Goal: Book appointment/travel/reservation

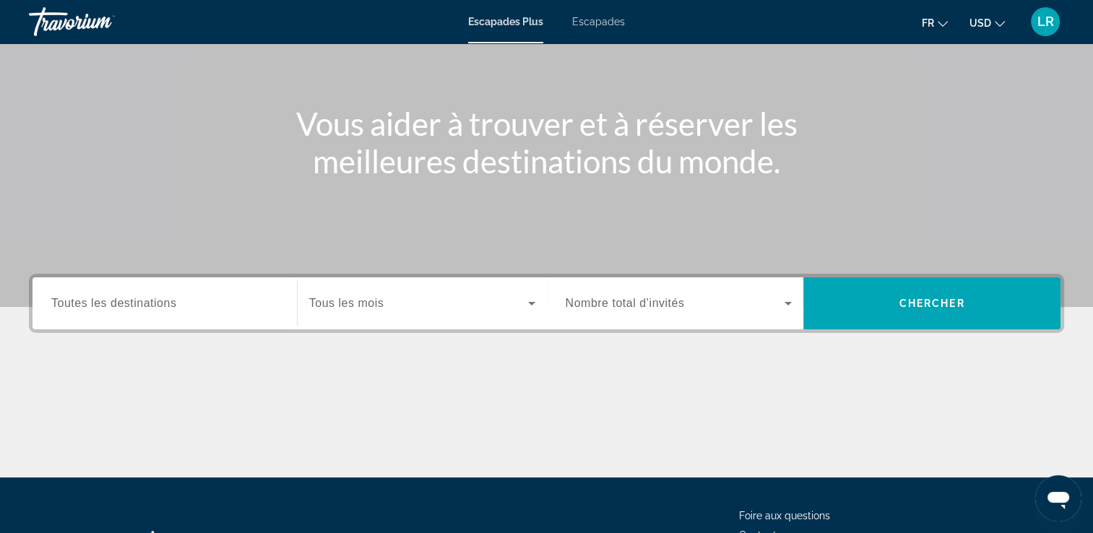
scroll to position [127, 0]
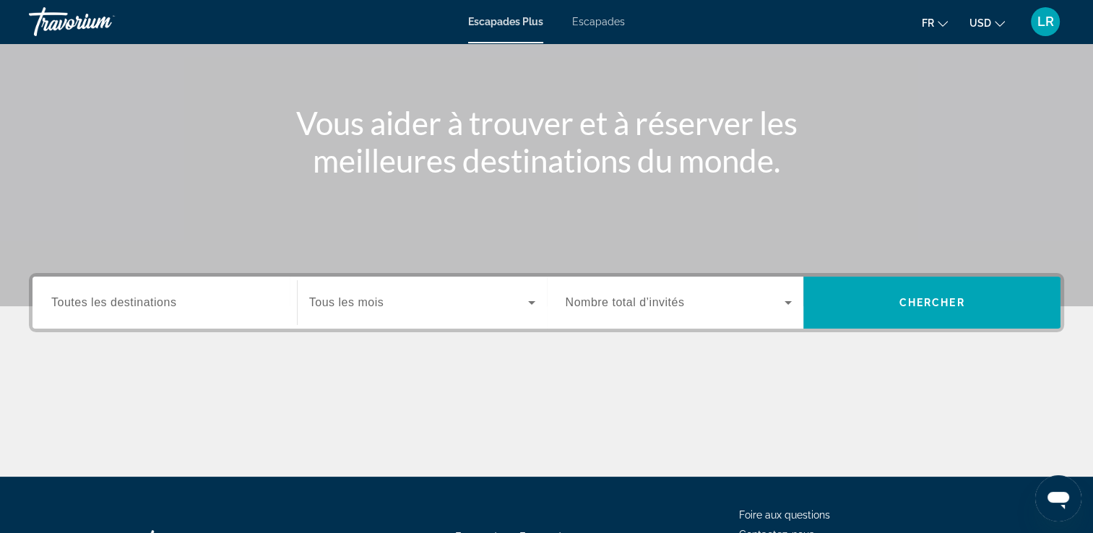
click at [728, 311] on div "Widget de recherche" at bounding box center [678, 302] width 227 height 40
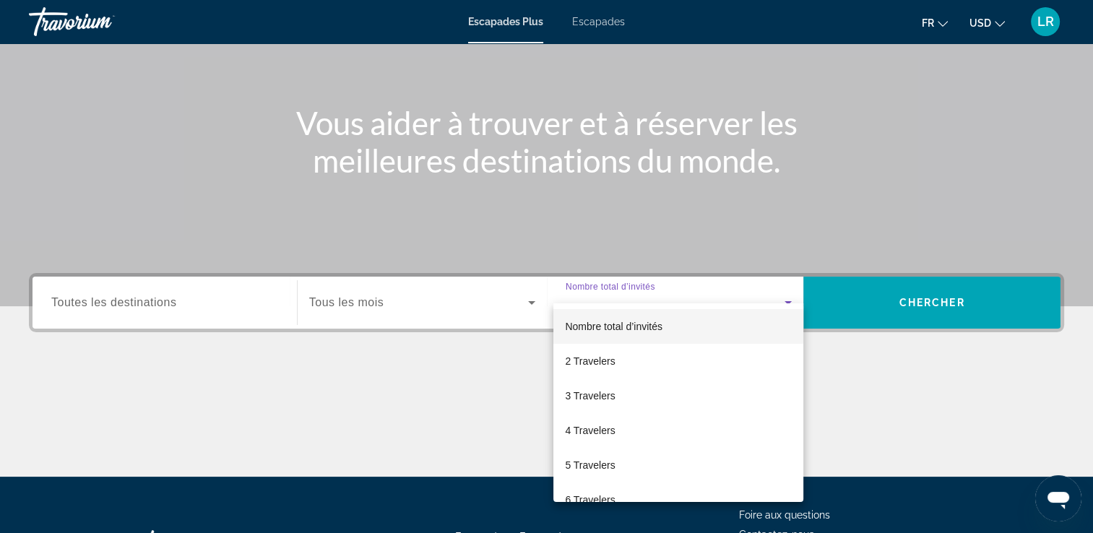
scroll to position [247, 0]
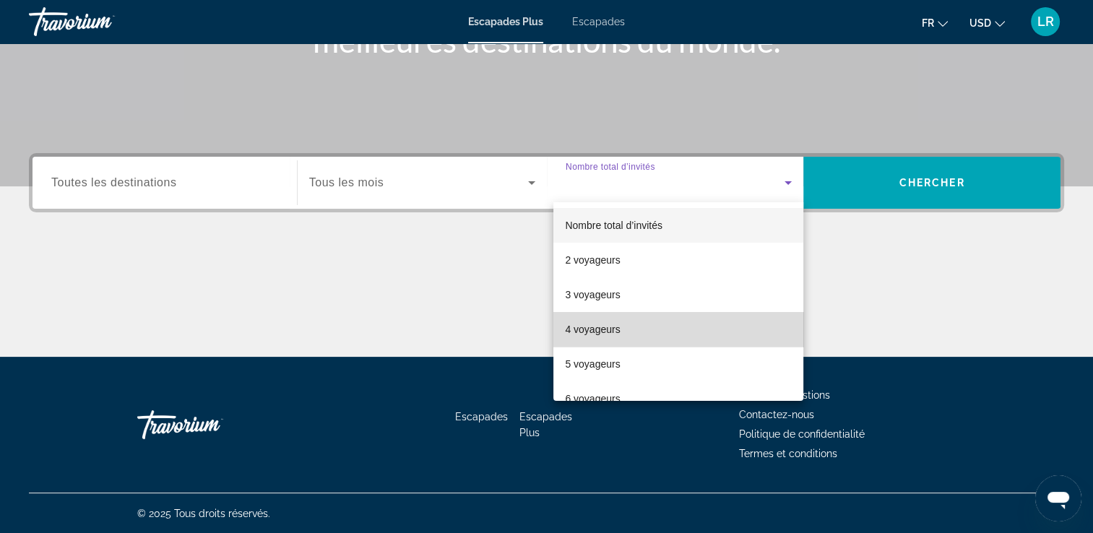
click at [685, 316] on mat-option "4 voyageurs" at bounding box center [678, 329] width 250 height 35
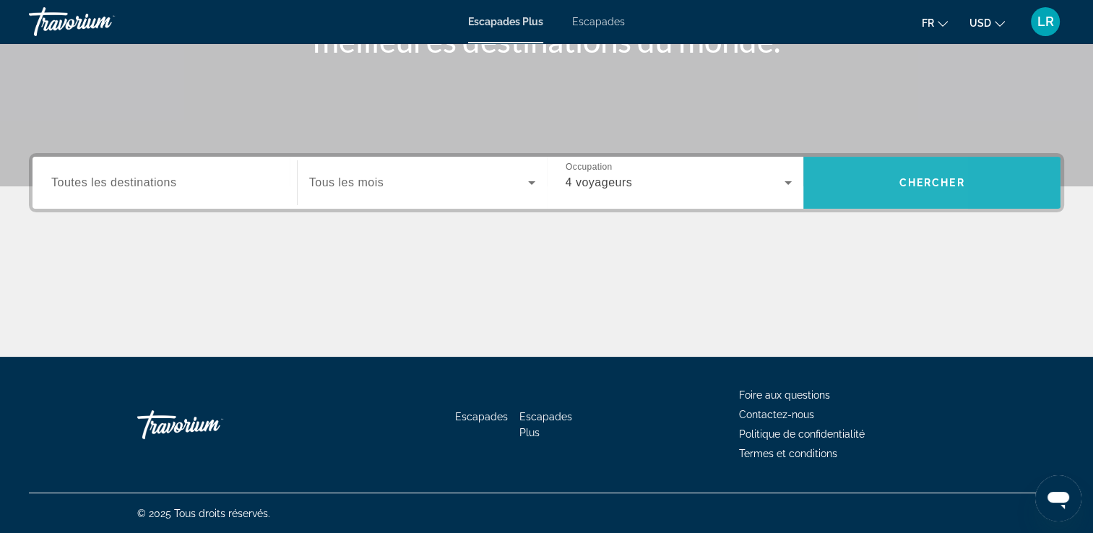
click at [831, 189] on span "Rechercher" at bounding box center [931, 182] width 257 height 35
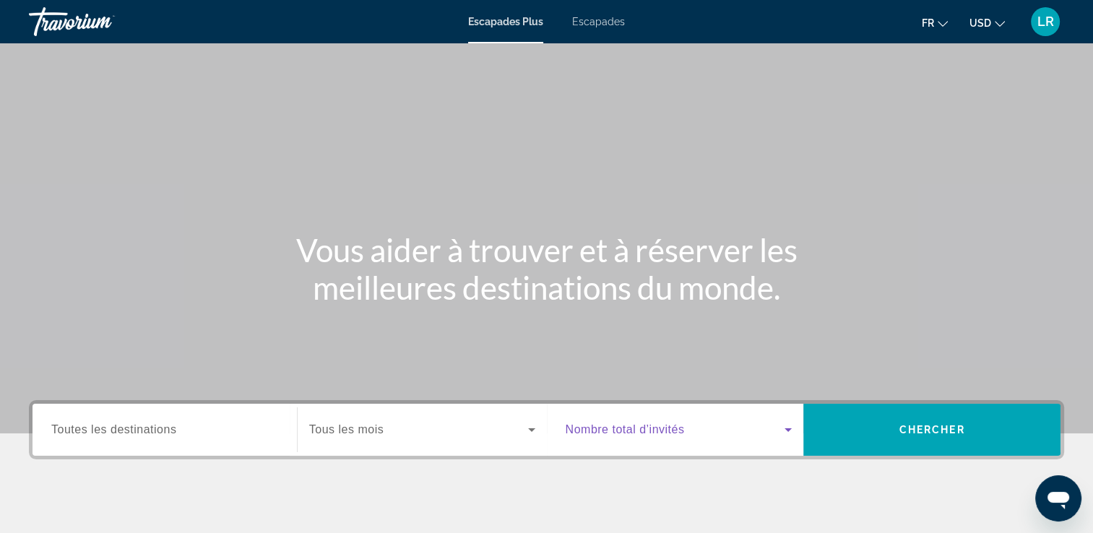
click at [693, 434] on span "Widget de recherche" at bounding box center [675, 429] width 220 height 17
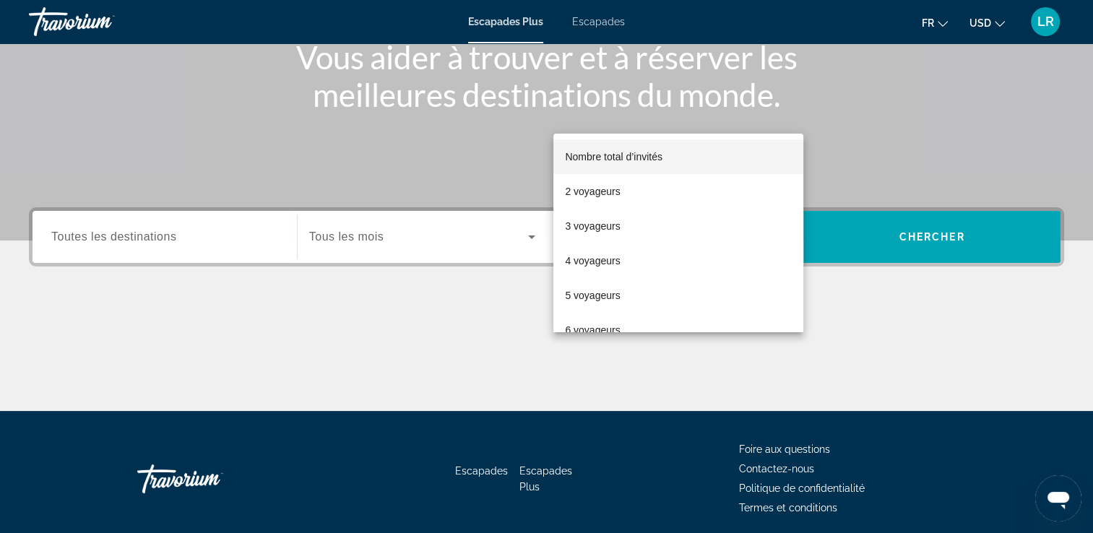
scroll to position [247, 0]
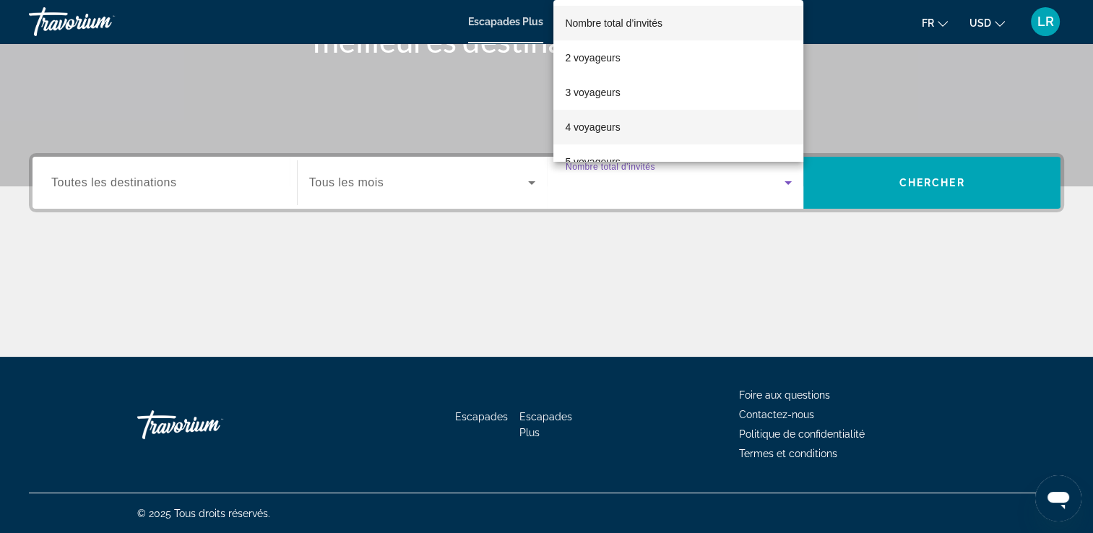
click at [667, 126] on mat-option "4 voyageurs" at bounding box center [678, 127] width 250 height 35
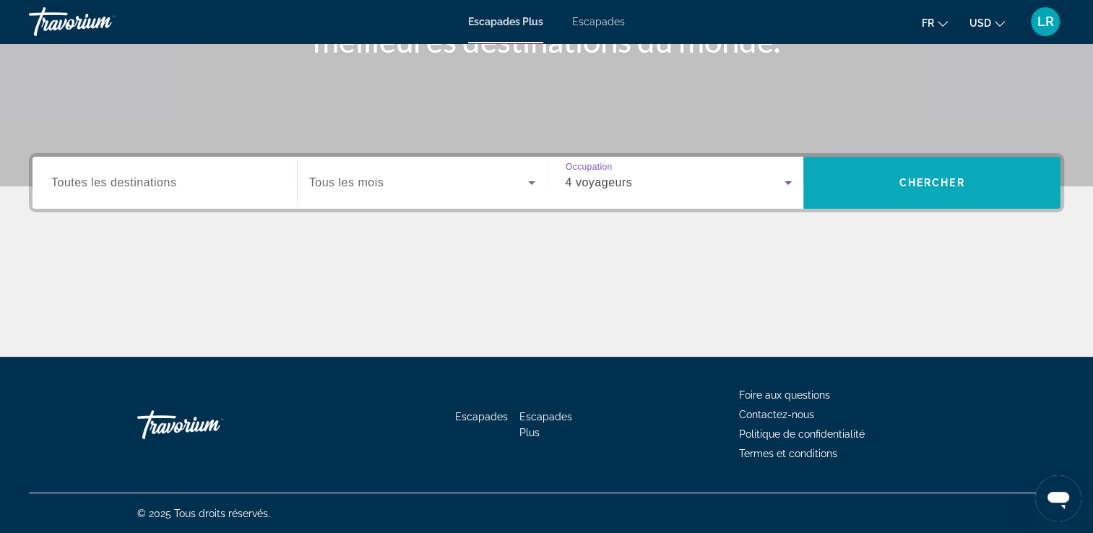
click at [888, 177] on span "Rechercher" at bounding box center [931, 182] width 257 height 35
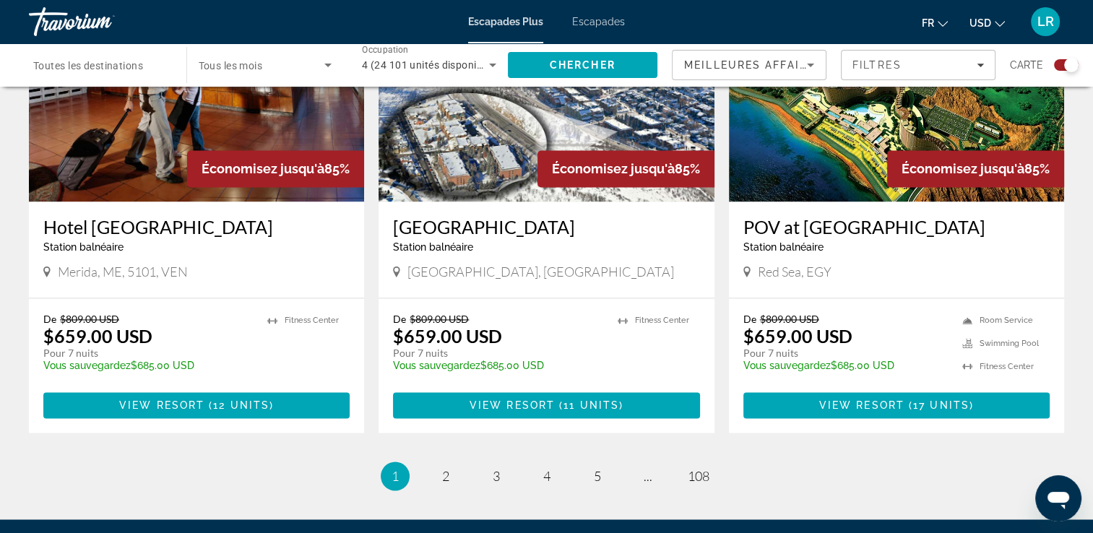
scroll to position [2215, 0]
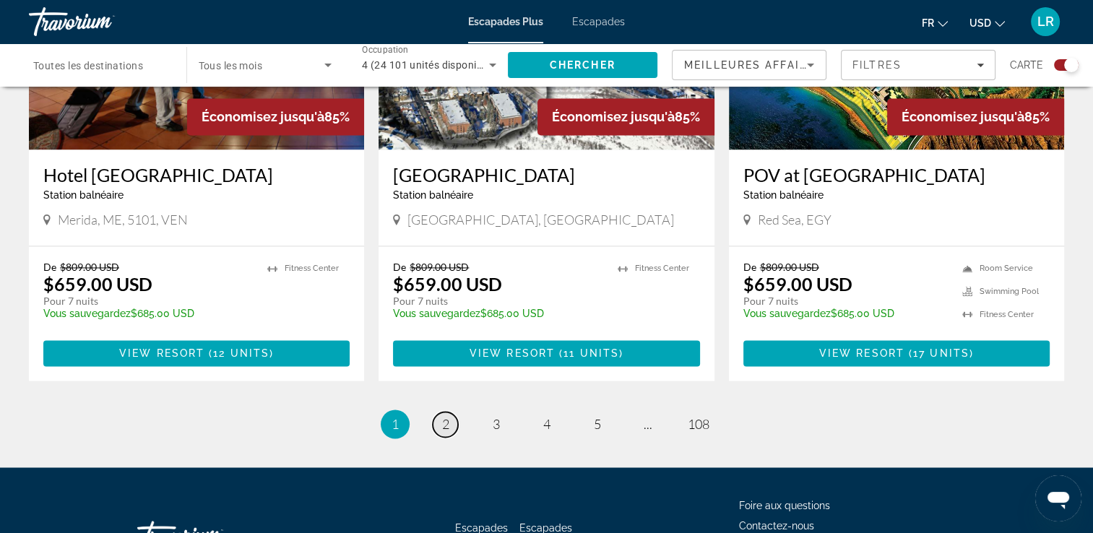
click at [449, 412] on link "page 2" at bounding box center [445, 424] width 25 height 25
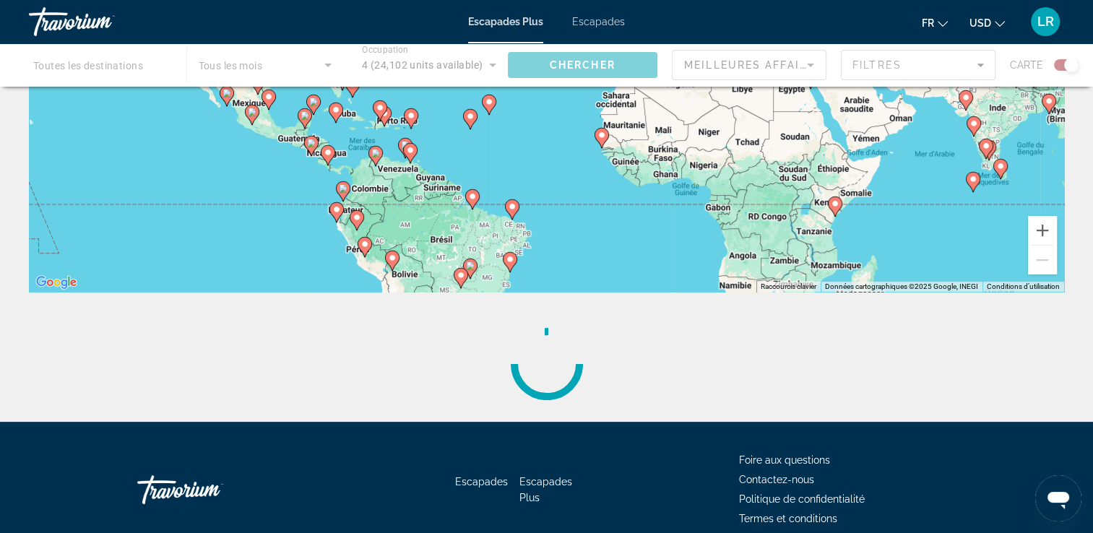
scroll to position [247, 0]
